Goal: Information Seeking & Learning: Learn about a topic

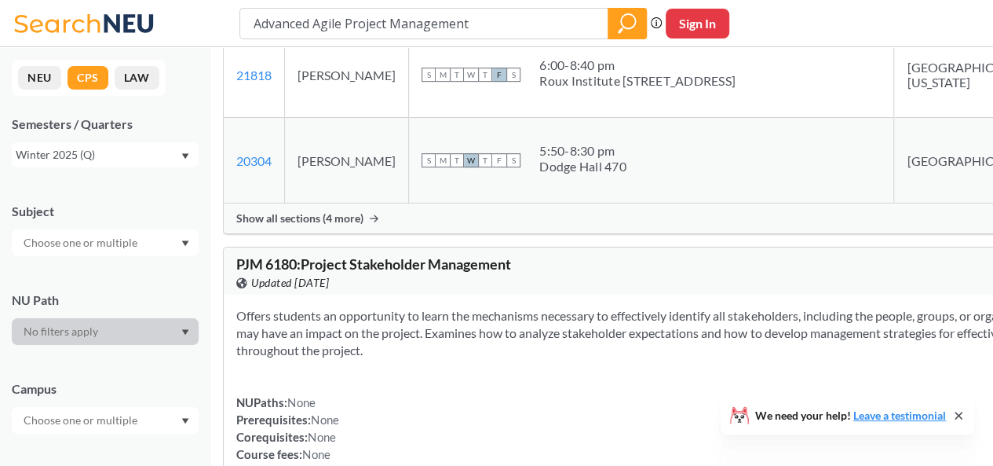
scroll to position [3382, 0]
drag, startPoint x: 450, startPoint y: 223, endPoint x: 397, endPoint y: 185, distance: 65.4
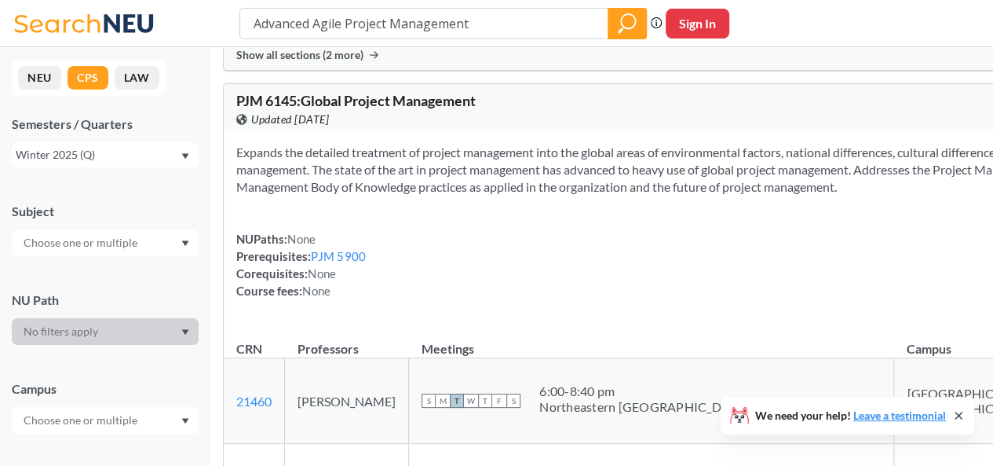
scroll to position [2983, 0]
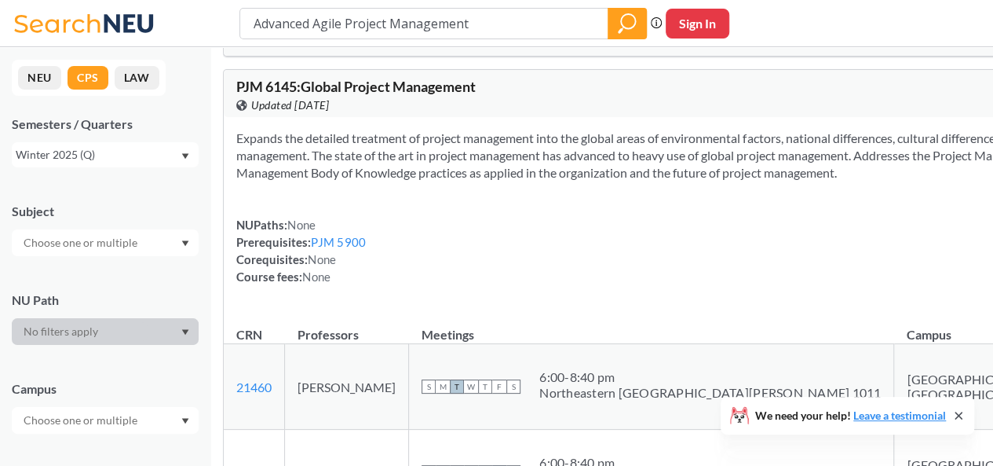
click at [364, 48] on span "Show all sections (2 more)" at bounding box center [299, 41] width 127 height 14
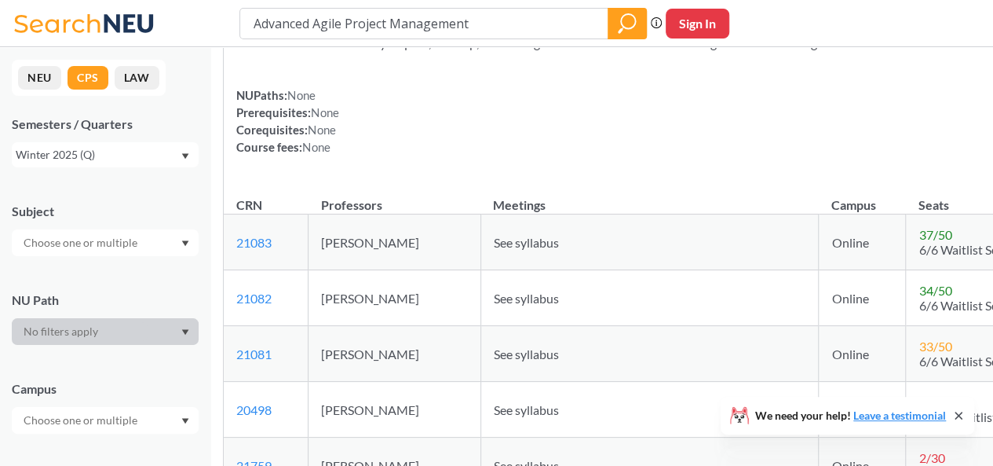
scroll to position [2656, 0]
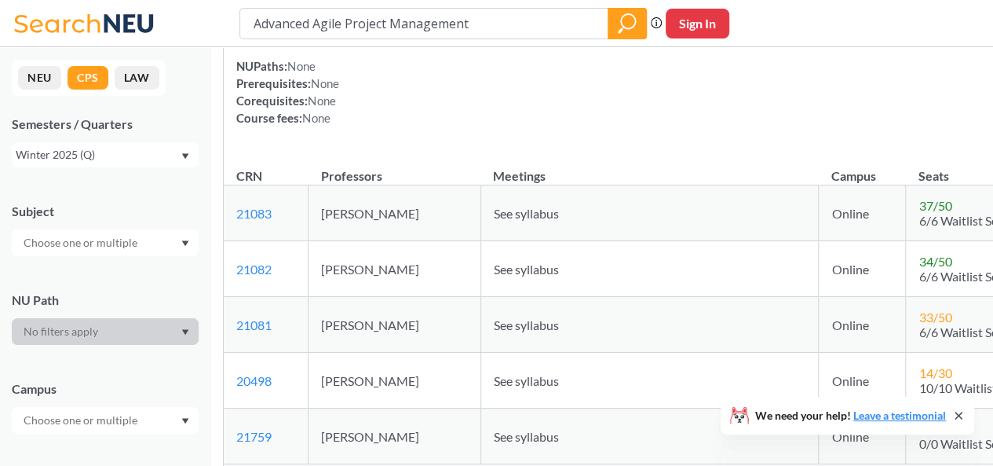
drag, startPoint x: 258, startPoint y: 256, endPoint x: 671, endPoint y: 315, distance: 418.1
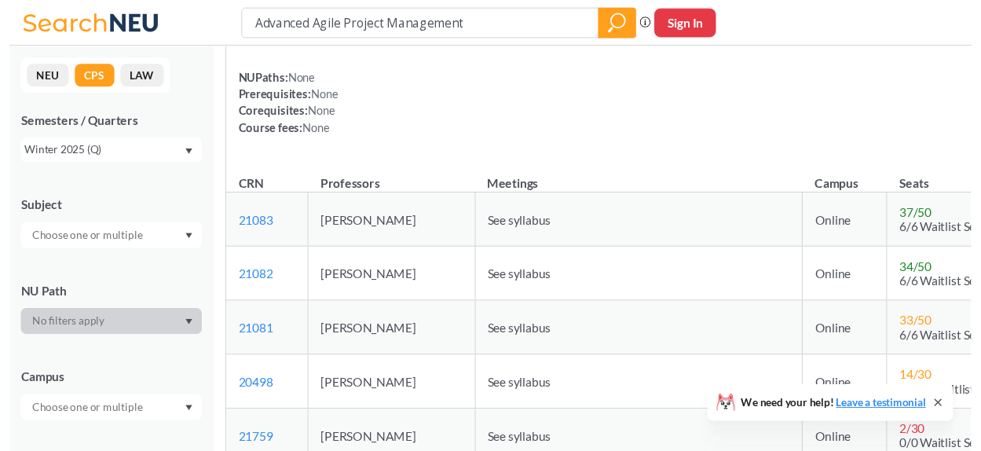
scroll to position [3235, 0]
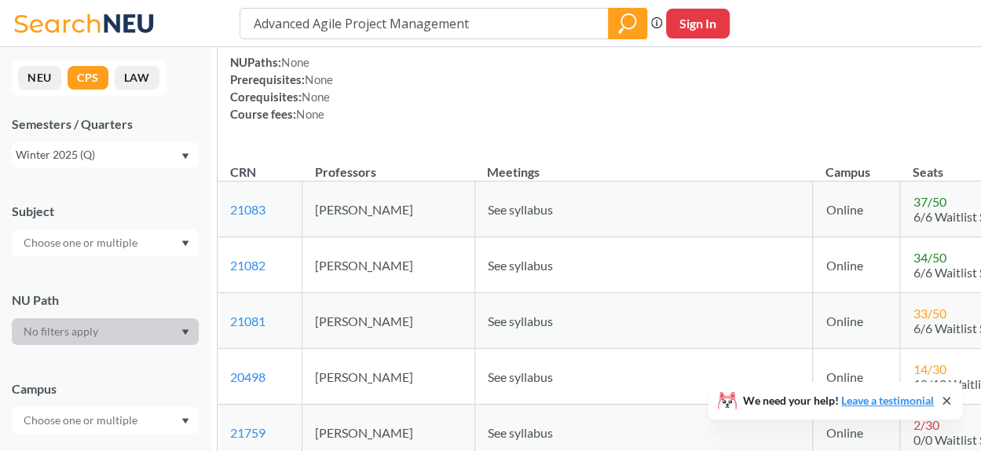
drag, startPoint x: 324, startPoint y: 228, endPoint x: 521, endPoint y: 219, distance: 197.3
copy span "Project Resource Management"
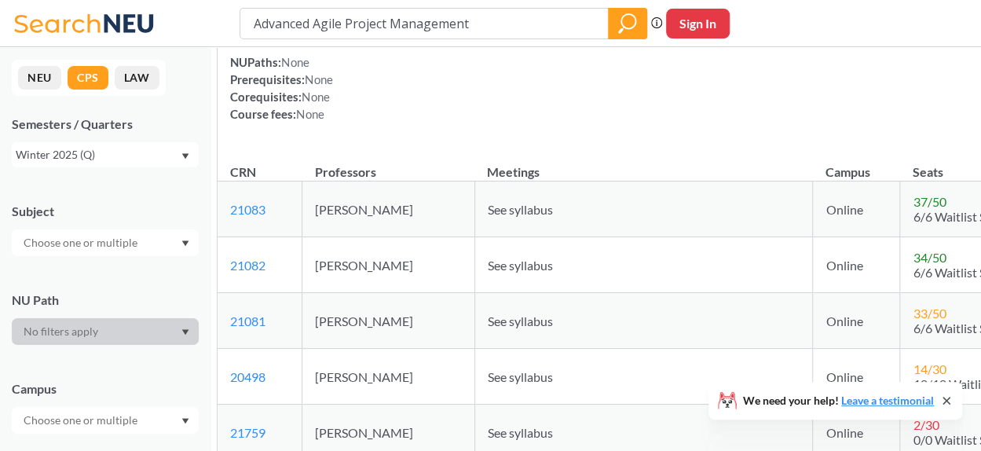
drag, startPoint x: 256, startPoint y: 230, endPoint x: 314, endPoint y: 232, distance: 58.1
copy span "PJM 6175"
click at [440, 123] on div "NUPaths: None Prerequisites: None Corequisites: None Course fees: None View mor…" at bounding box center [701, 87] width 942 height 69
drag, startPoint x: 256, startPoint y: 287, endPoint x: 715, endPoint y: 345, distance: 462.3
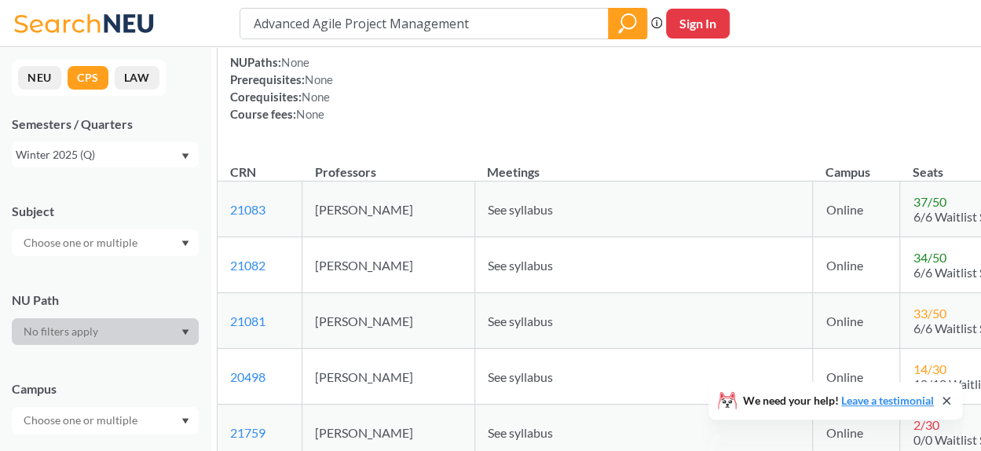
click at [715, 148] on div "Offers an overview of procurement management and human resource management and …" at bounding box center [701, 50] width 967 height 193
copy section
